Goal: Information Seeking & Learning: Learn about a topic

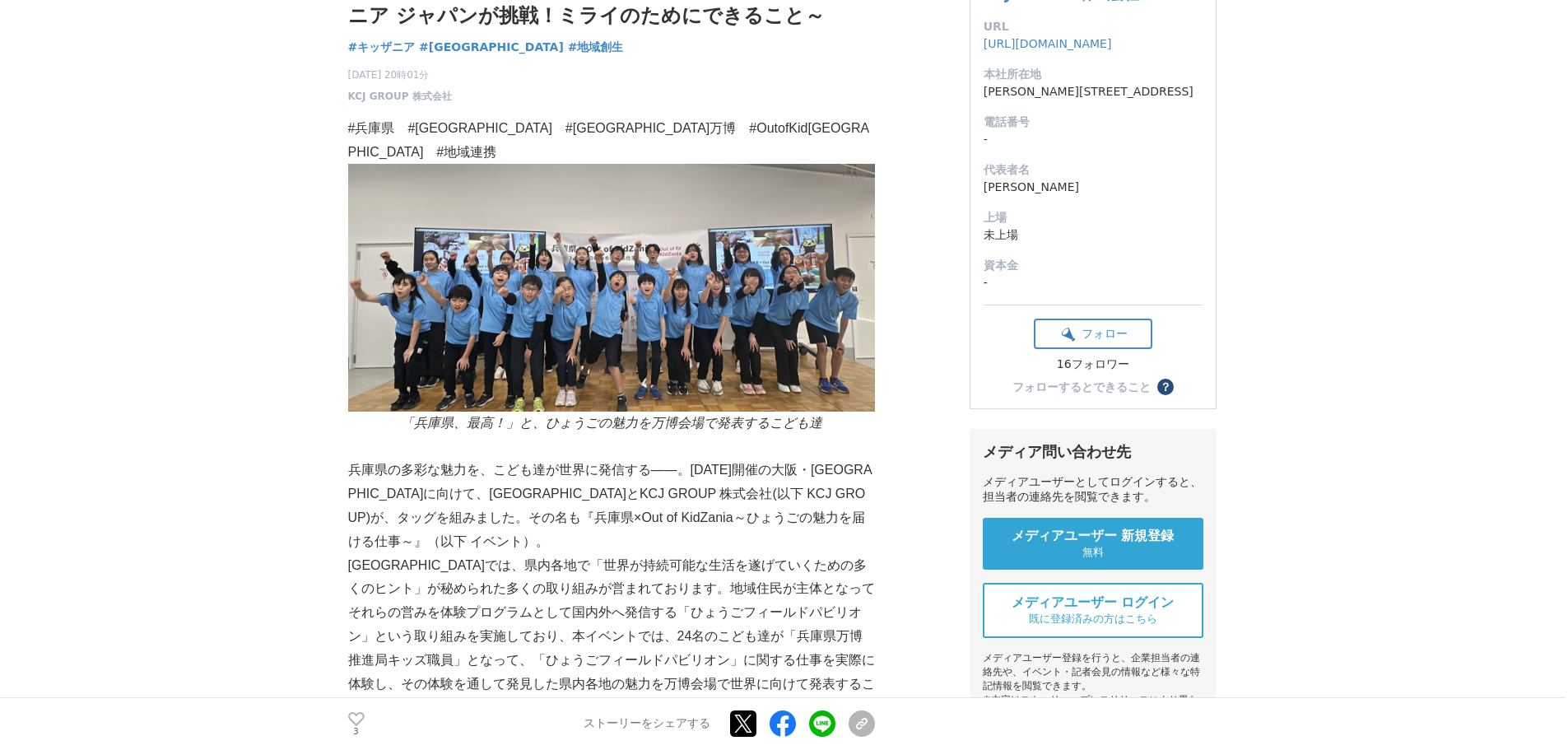
scroll to position [329, 0]
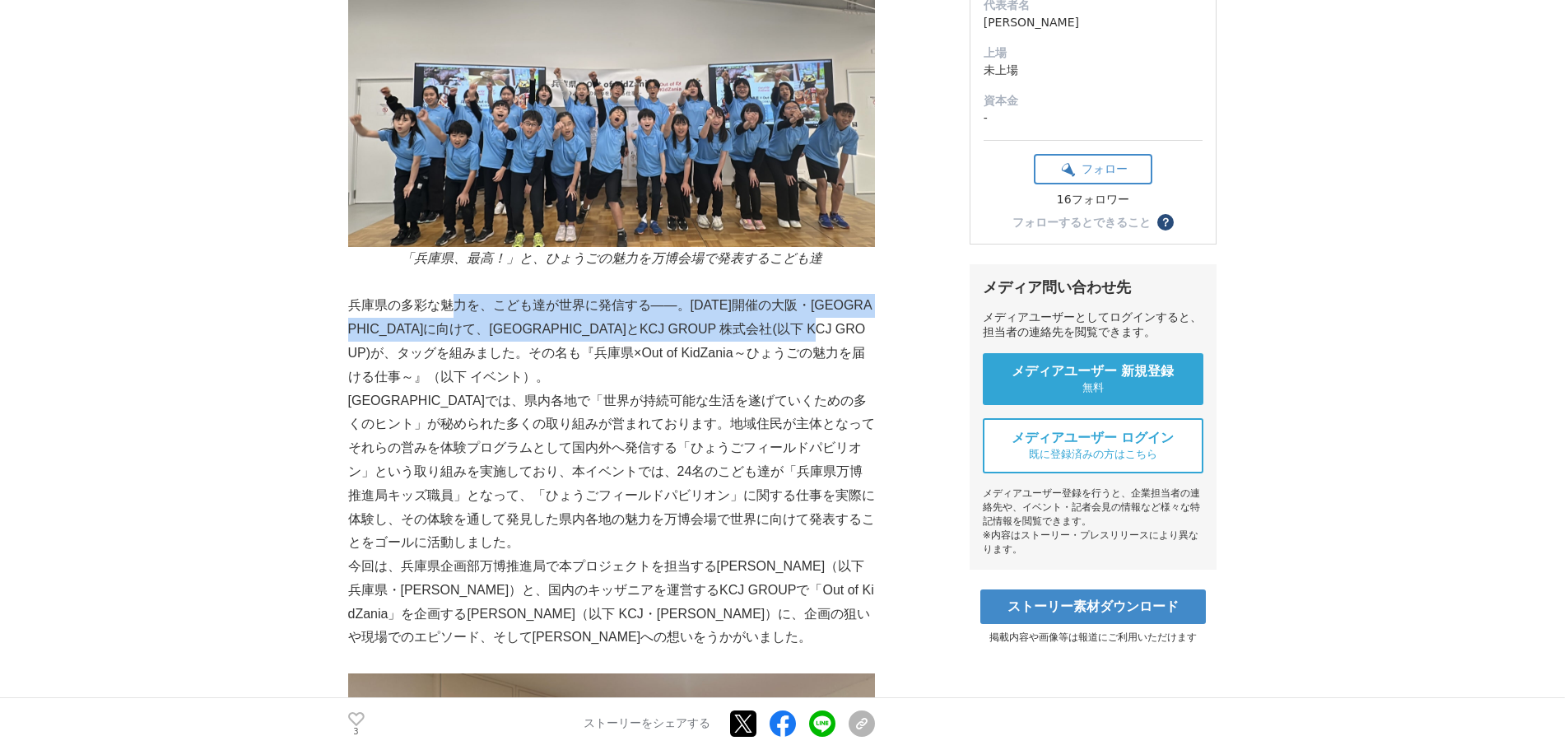
drag, startPoint x: 451, startPoint y: 297, endPoint x: 445, endPoint y: 340, distance: 43.4
click at [445, 340] on p "兵庫県の多彩な魅力を、こども達が世界に発信する——。[DATE]開催の大阪・[GEOGRAPHIC_DATA]に向けて、[GEOGRAPHIC_DATA]とK…" at bounding box center [611, 341] width 527 height 95
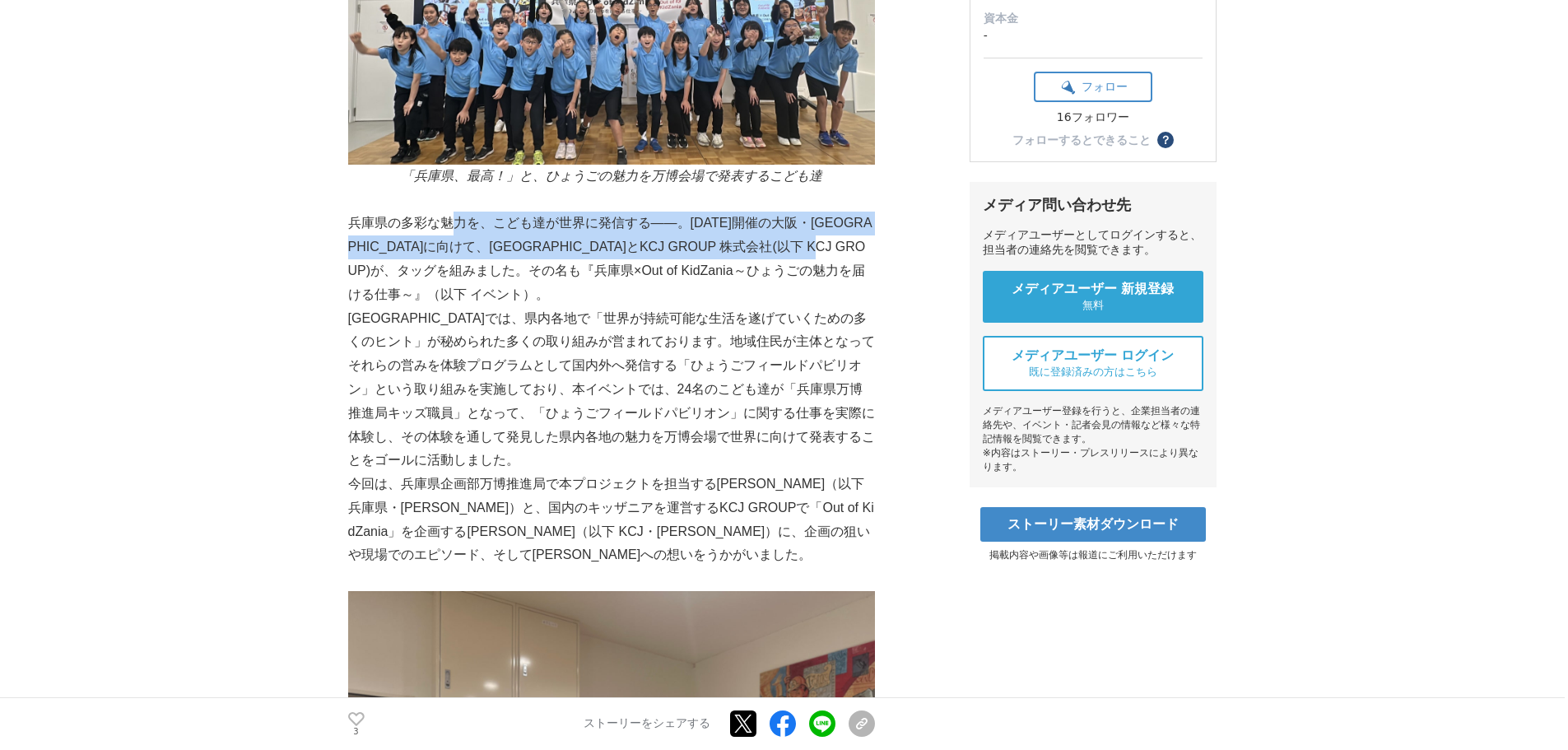
scroll to position [493, 0]
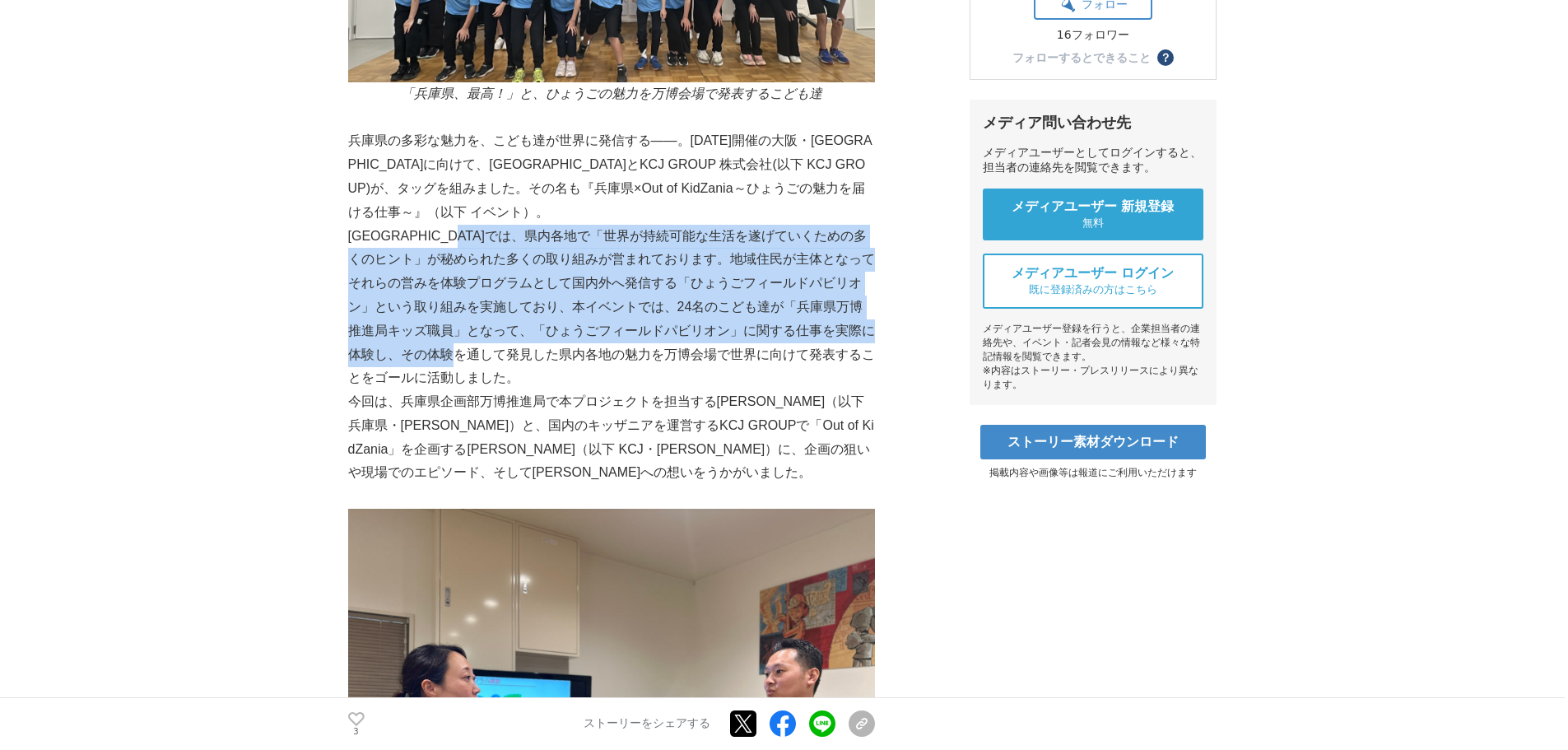
drag, startPoint x: 519, startPoint y: 219, endPoint x: 517, endPoint y: 338, distance: 119.0
click at [517, 338] on p "[GEOGRAPHIC_DATA]では、県内各地で「世界が持続可能な生活を遂げていくための多くのヒント」が秘められた多くの取り組みが営まれております。地域住民…" at bounding box center [611, 308] width 527 height 166
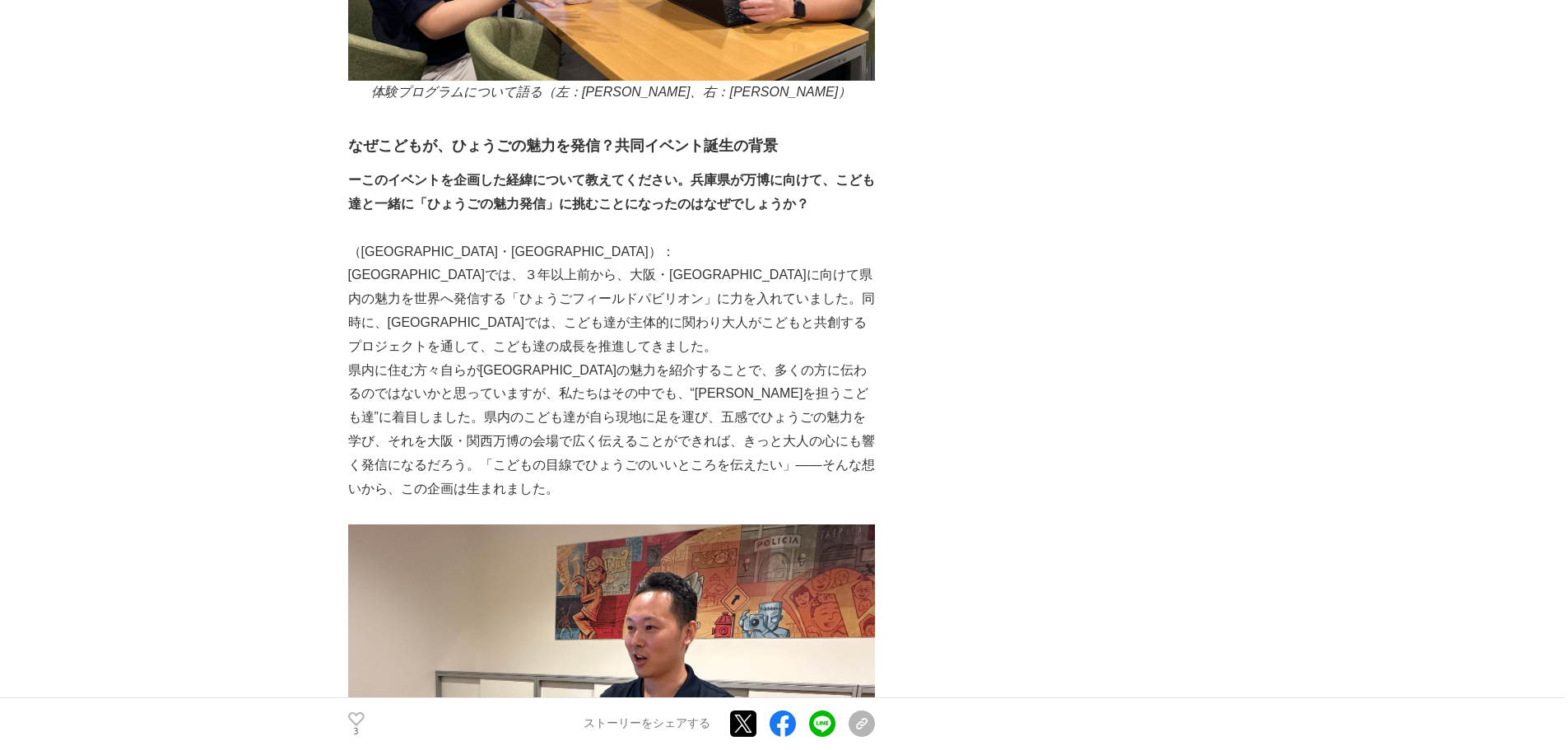
scroll to position [1399, 0]
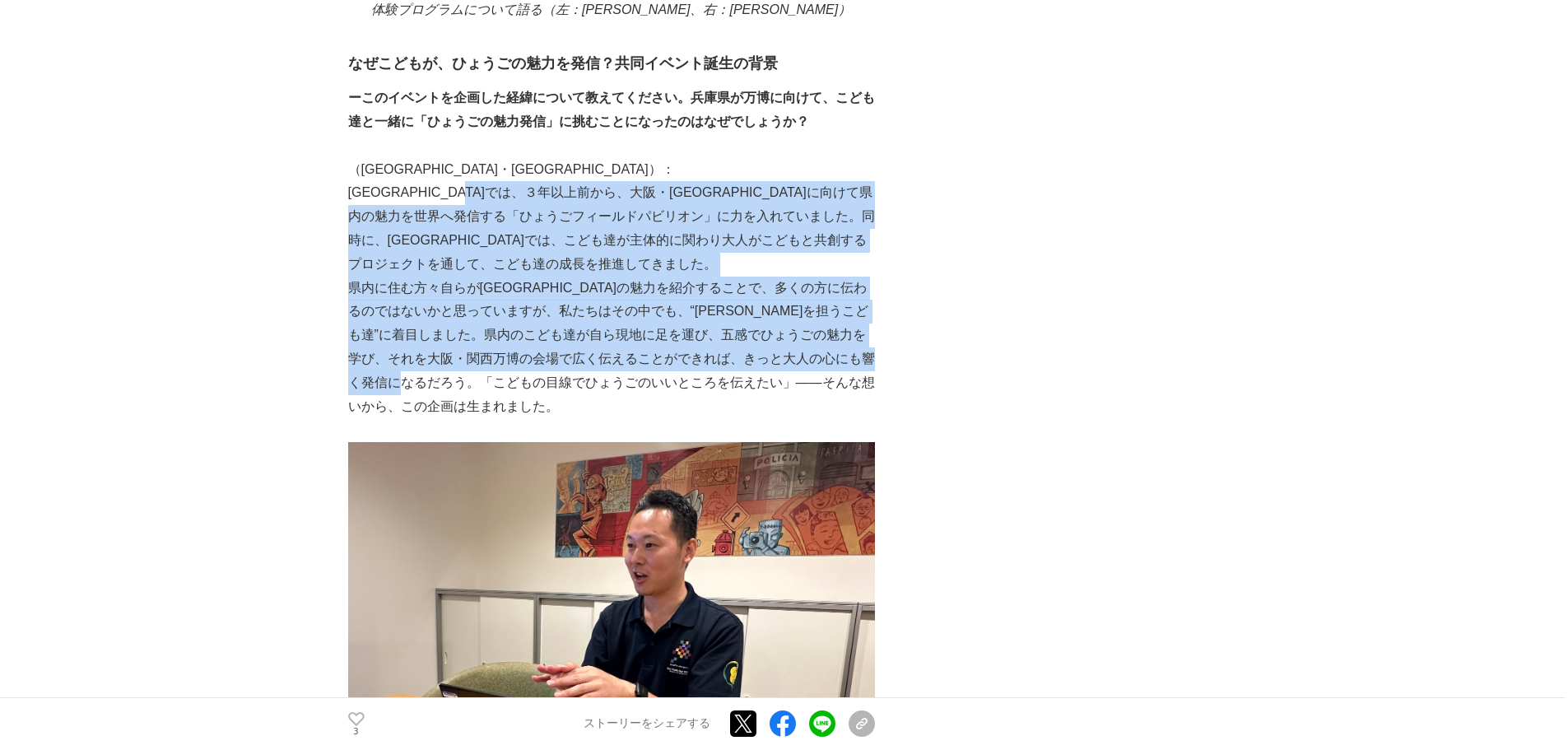
drag, startPoint x: 532, startPoint y: 171, endPoint x: 536, endPoint y: 350, distance: 179.0
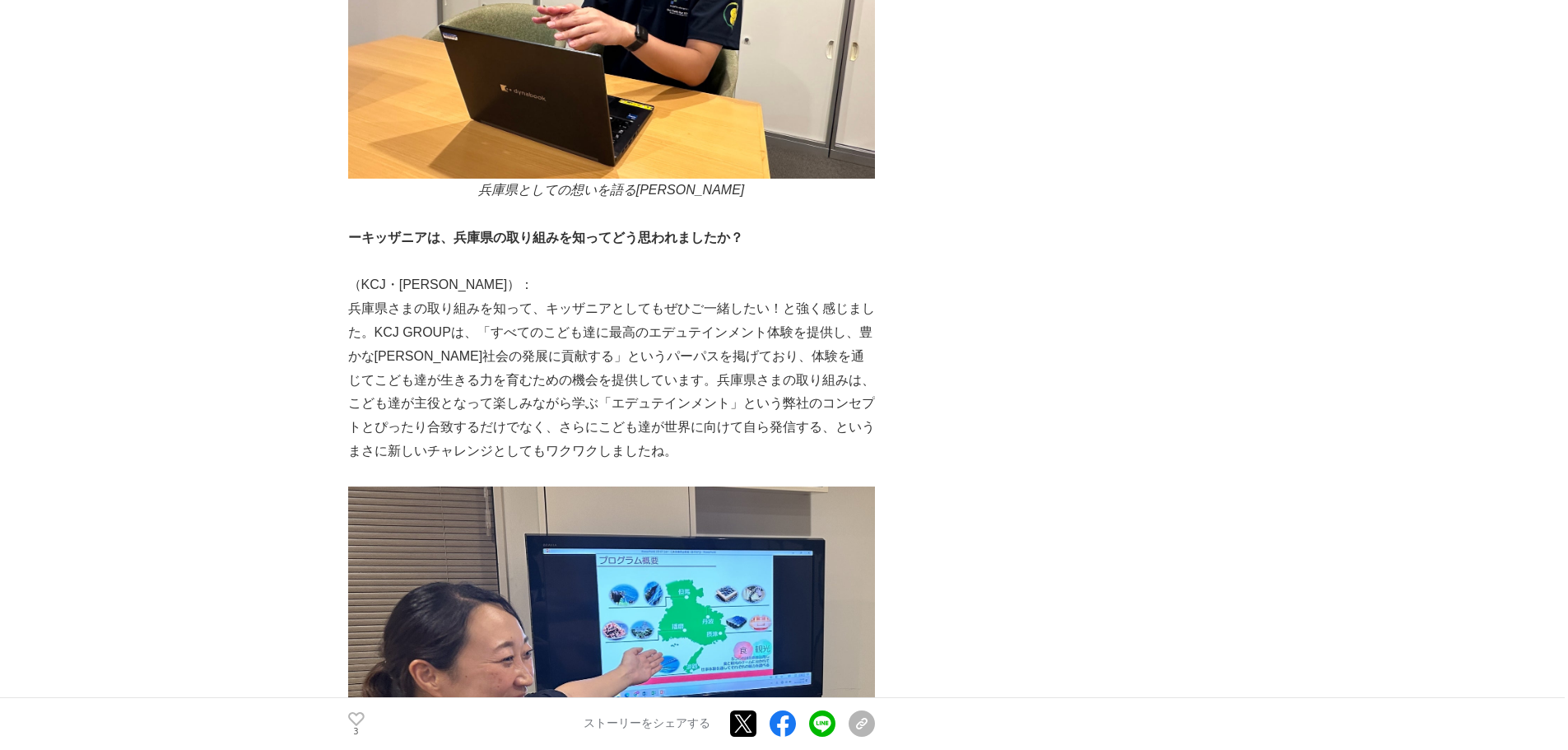
scroll to position [2139, 0]
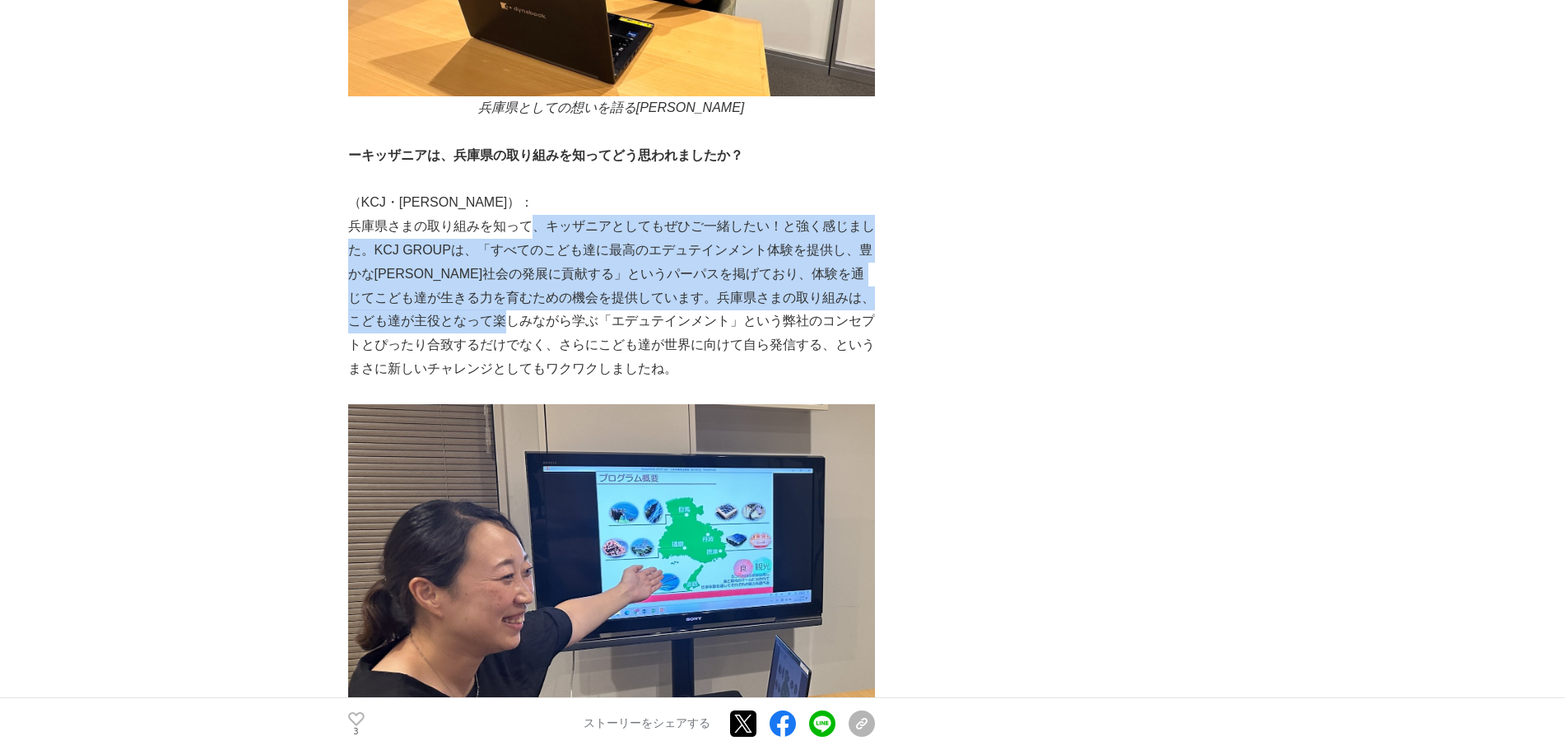
drag, startPoint x: 534, startPoint y: 209, endPoint x: 539, endPoint y: 300, distance: 91.1
click at [540, 302] on p "兵庫県さまの取り組みを知って、キッザニアとしてもぜひご一緒したい！と強く感じました。KCJ GROUPは、「すべてのこども達に最高のエデュテインメント体験を提…" at bounding box center [611, 298] width 527 height 166
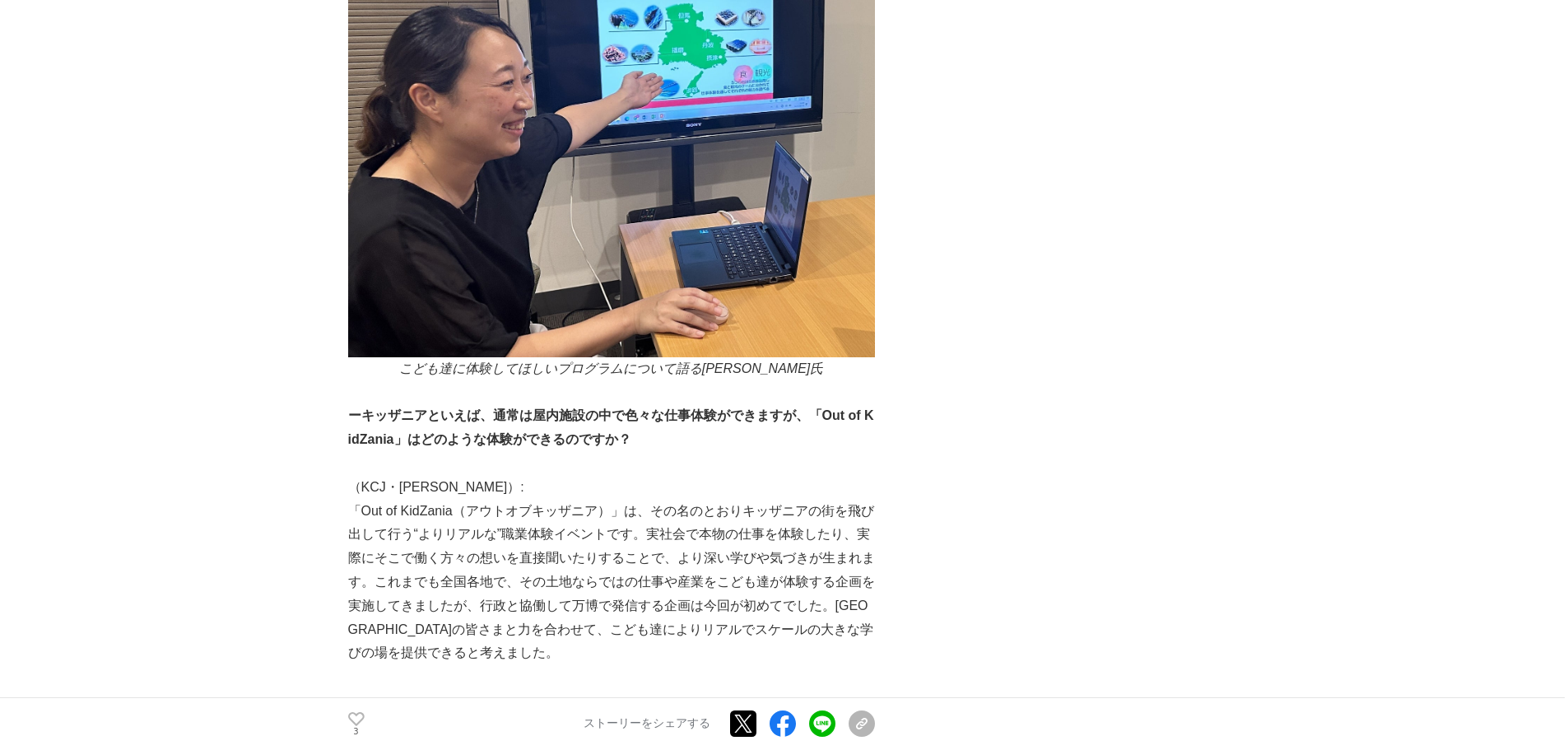
scroll to position [2798, 0]
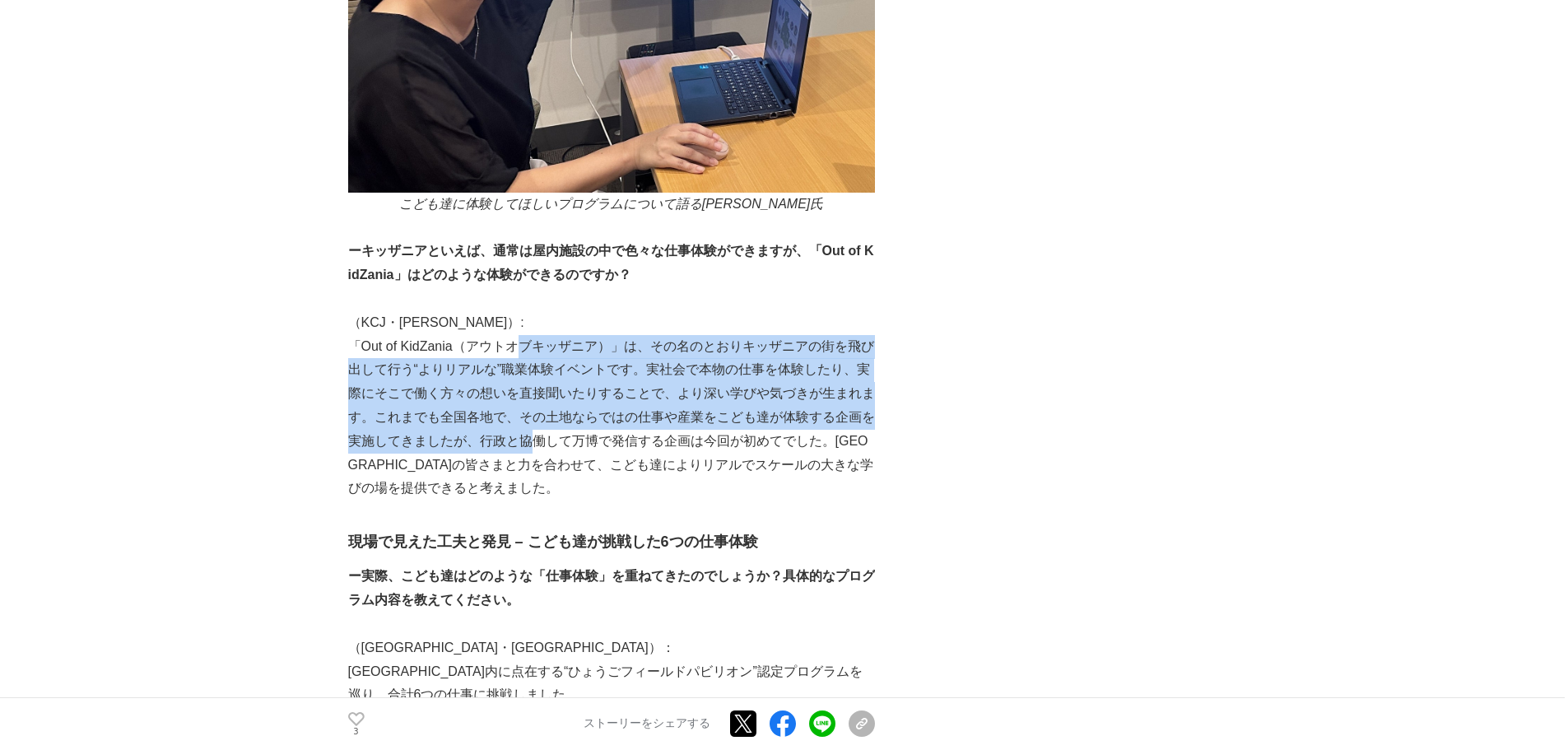
drag, startPoint x: 523, startPoint y: 321, endPoint x: 535, endPoint y: 427, distance: 106.7
click at [533, 428] on p "「Out of KidZania（アウトオブキッザニア）」は、その名のとおりキッザニアの街を飛び出して行う“よりリアルな”職業体験イベントです。実社会で本物の…" at bounding box center [611, 418] width 527 height 166
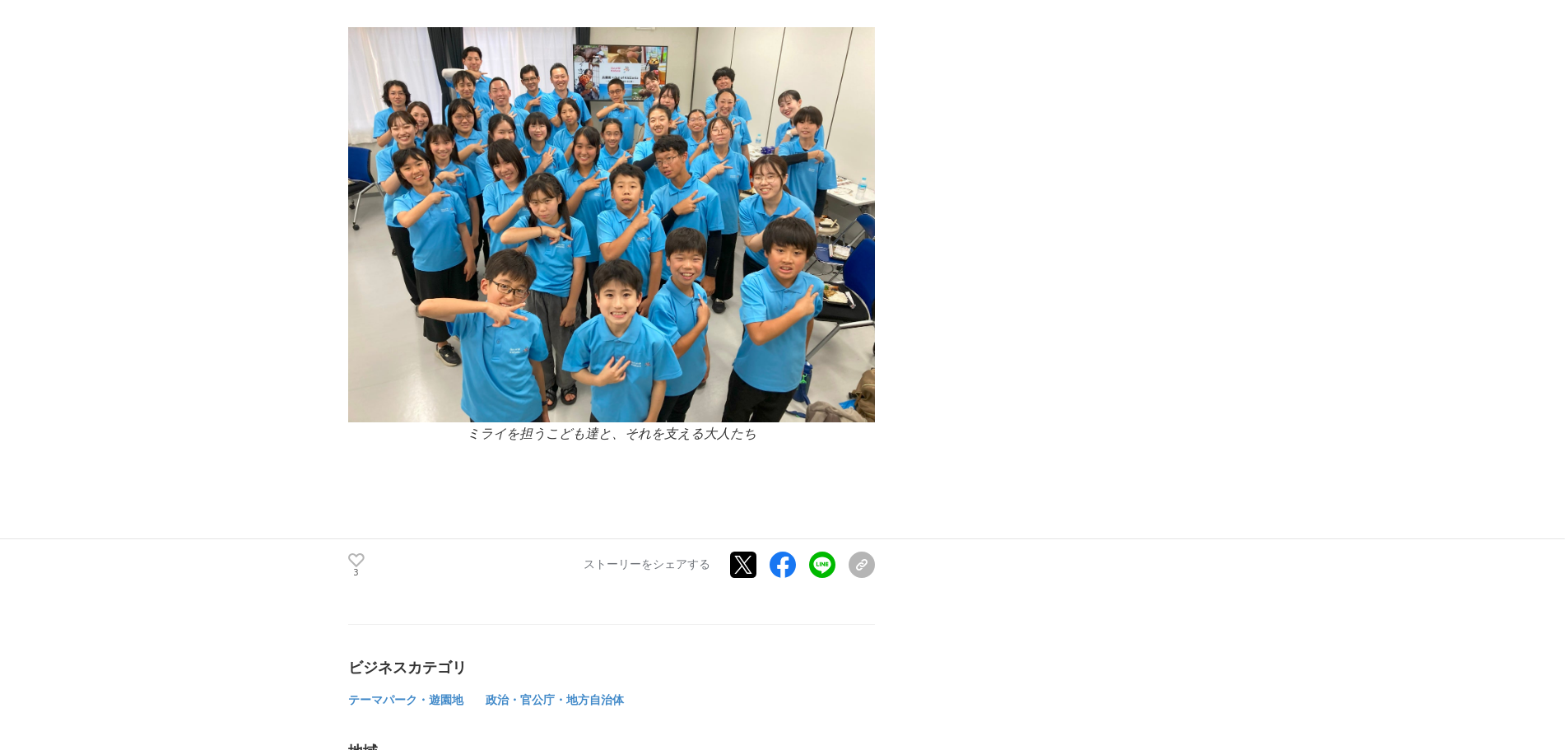
scroll to position [14893, 0]
